Goal: Task Accomplishment & Management: Complete application form

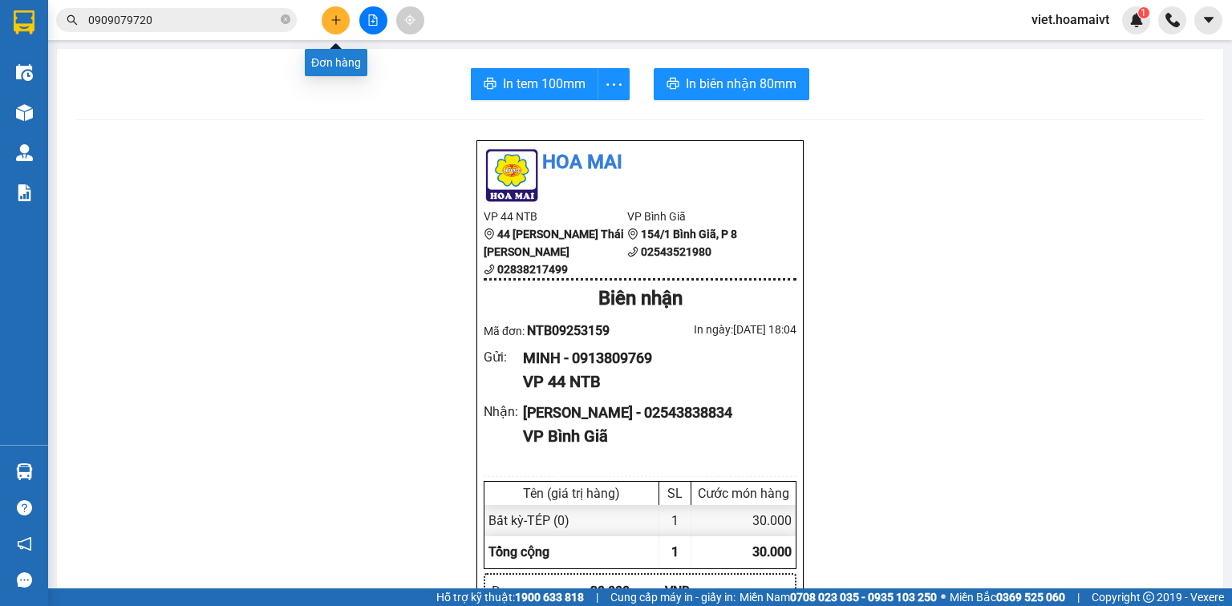
click at [330, 22] on icon "plus" at bounding box center [335, 19] width 11 height 11
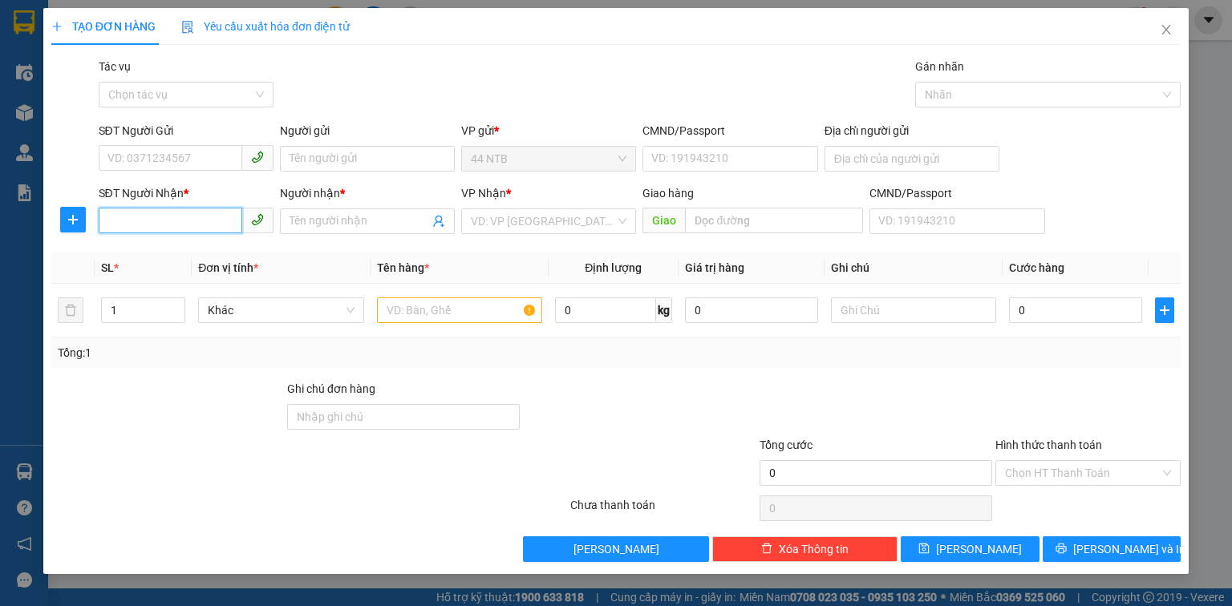
click at [170, 218] on input "SĐT Người Nhận *" at bounding box center [171, 221] width 144 height 26
click at [199, 255] on div "0908793170 - Lan" at bounding box center [186, 254] width 156 height 18
type input "0908793170"
type input "Lan"
type input "0908793170"
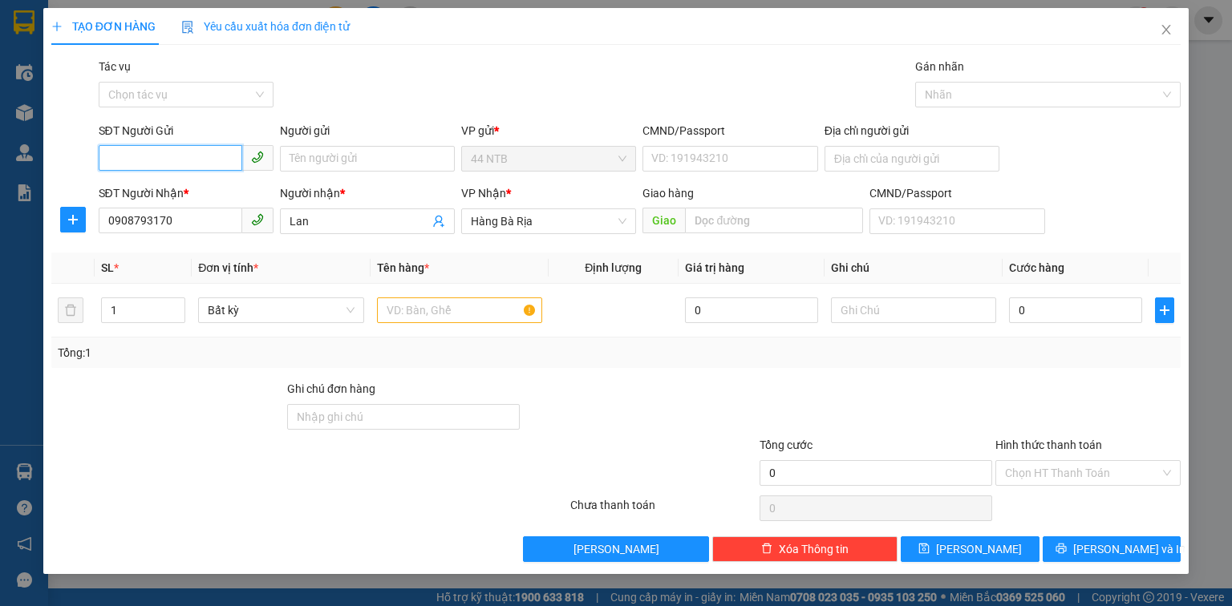
click at [197, 159] on input "SĐT Người Gửi" at bounding box center [171, 158] width 144 height 26
click at [218, 192] on div "0976511225 - NĂM" at bounding box center [187, 191] width 158 height 18
type input "0976511225"
type input "NĂM"
click at [432, 306] on input "text" at bounding box center [459, 310] width 165 height 26
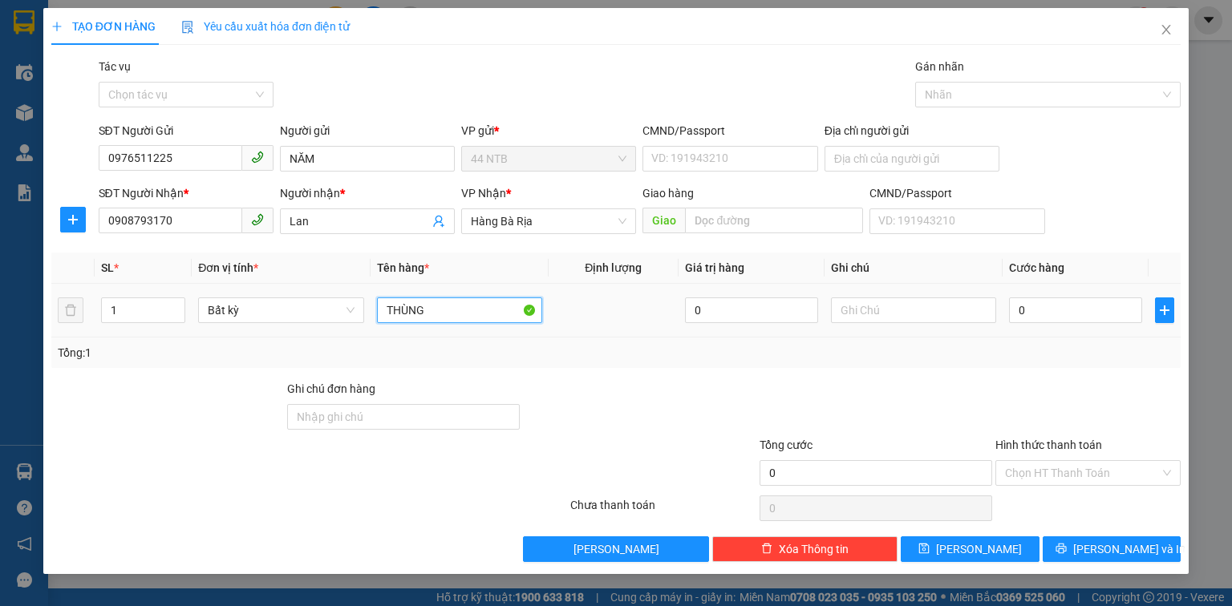
type input "THÙNG"
type input "5"
type input "50"
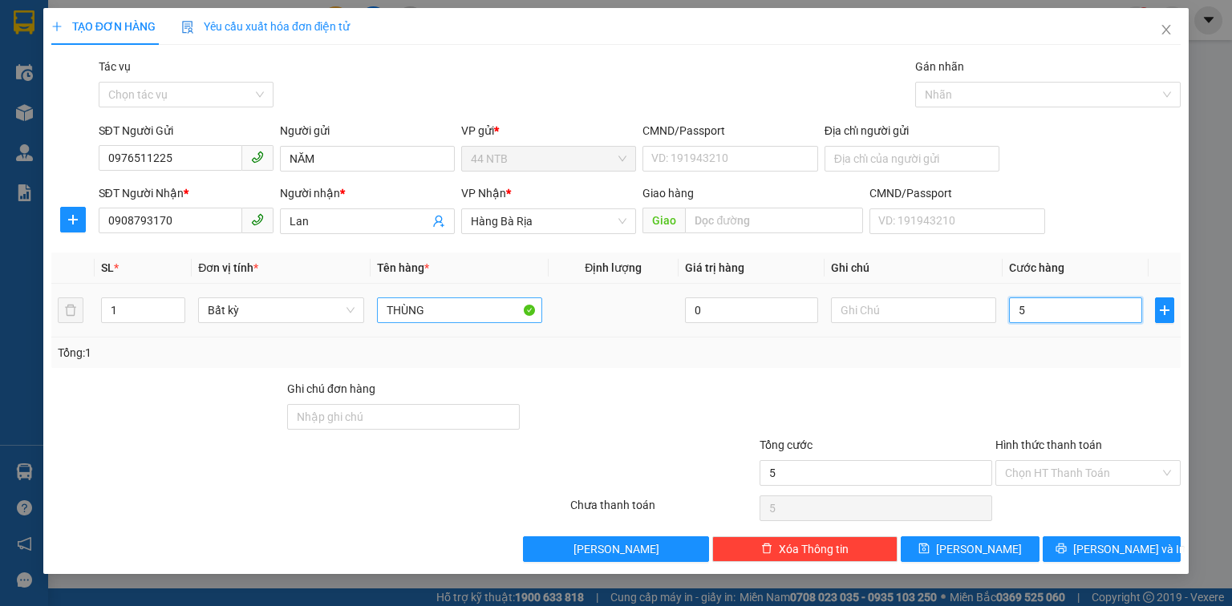
type input "50"
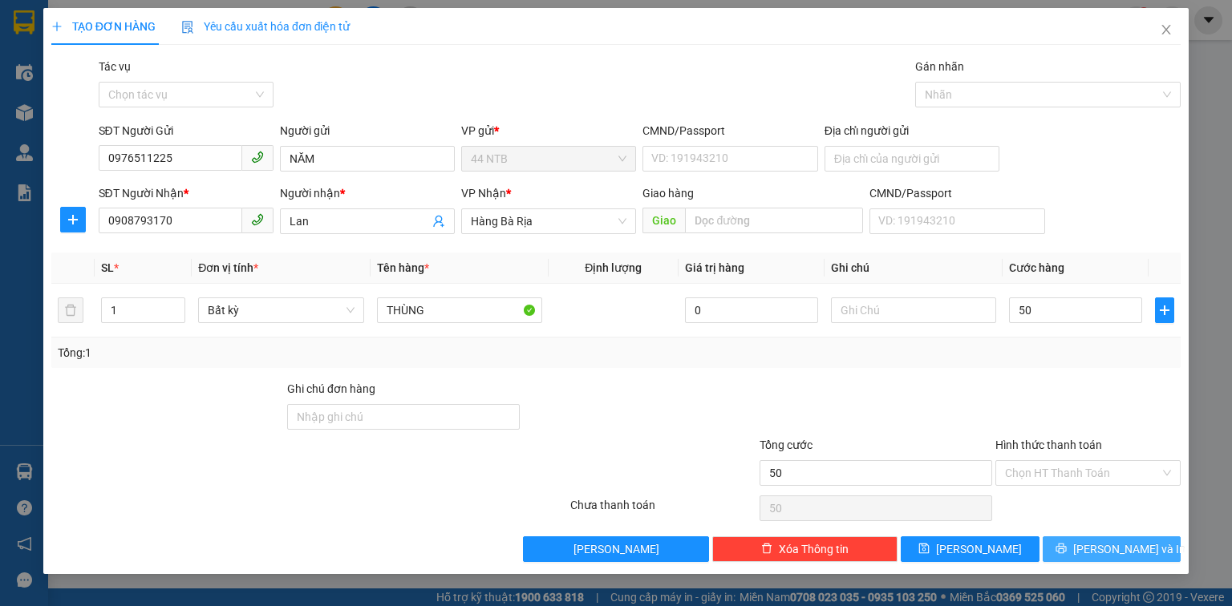
type input "50.000"
click at [1067, 552] on icon "printer" at bounding box center [1060, 548] width 11 height 11
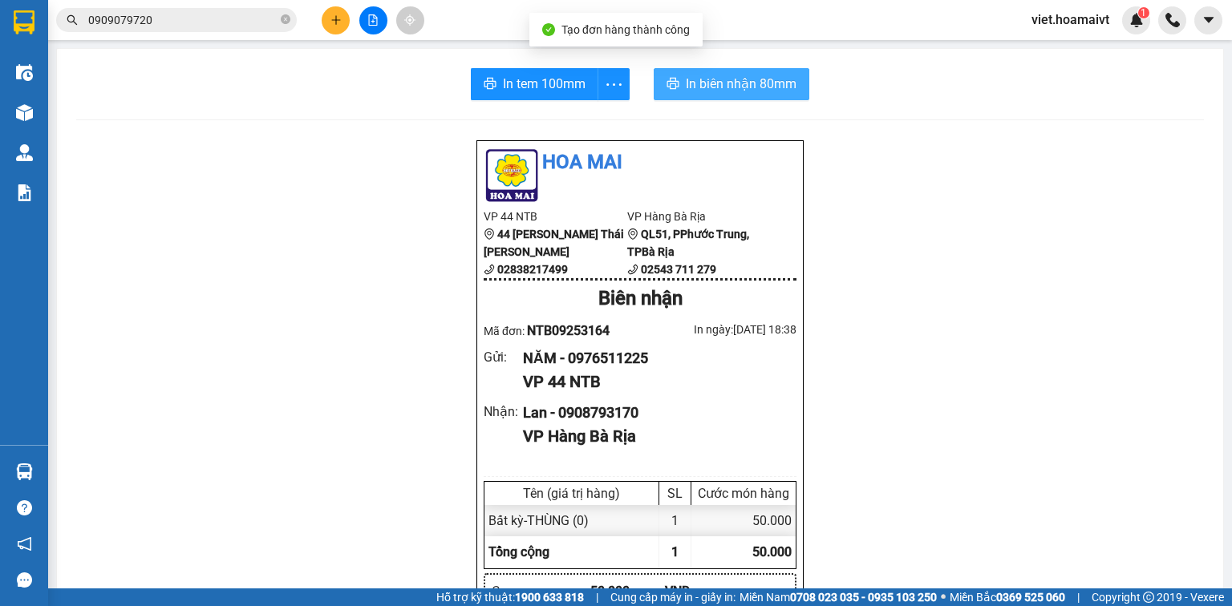
click at [709, 89] on span "In biên nhận 80mm" at bounding box center [741, 84] width 111 height 20
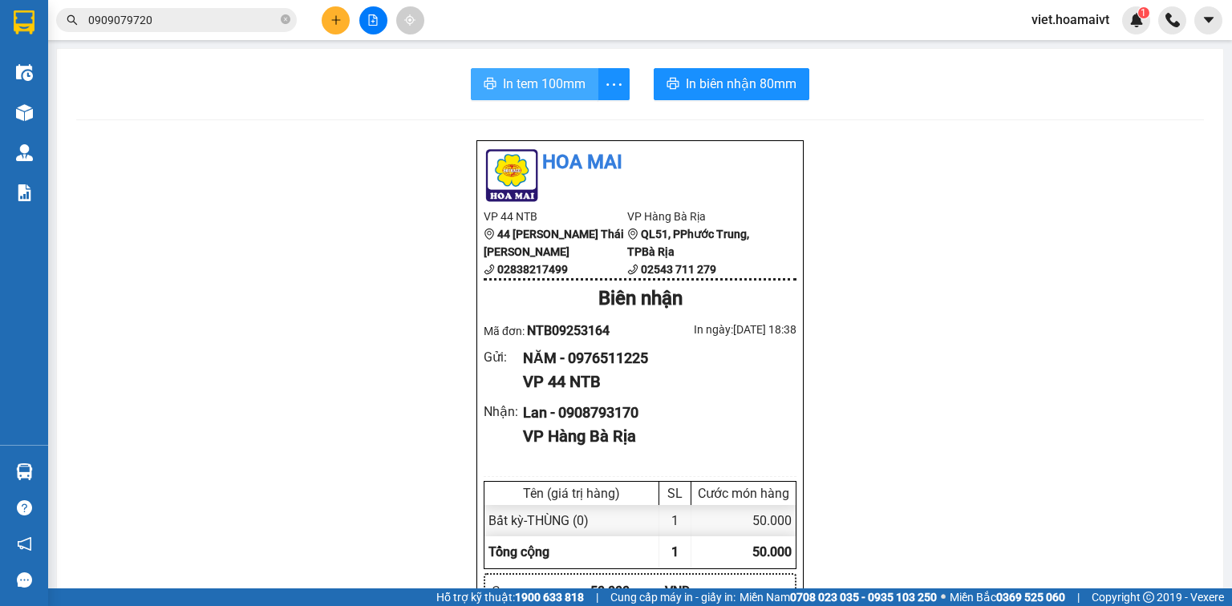
click at [510, 86] on span "In tem 100mm" at bounding box center [544, 84] width 83 height 20
